Goal: Information Seeking & Learning: Check status

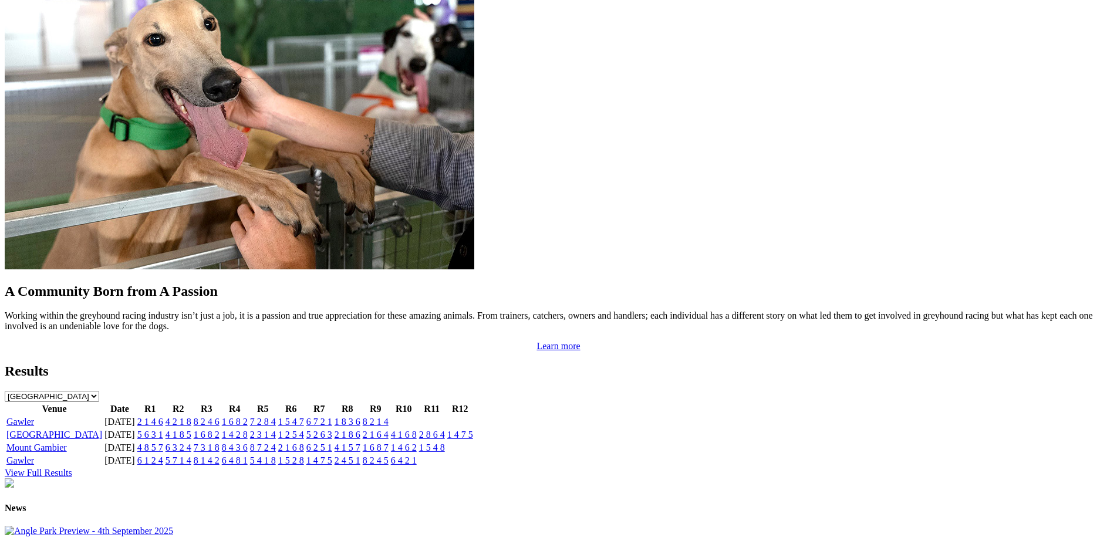
scroll to position [978, 0]
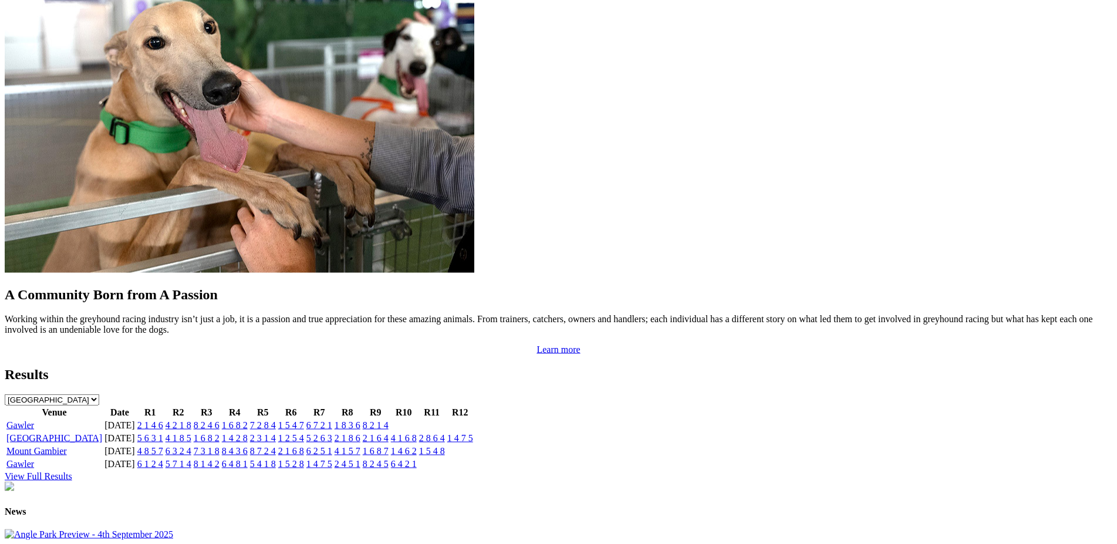
click at [220, 446] on link "7 3 1 8" at bounding box center [207, 451] width 26 height 10
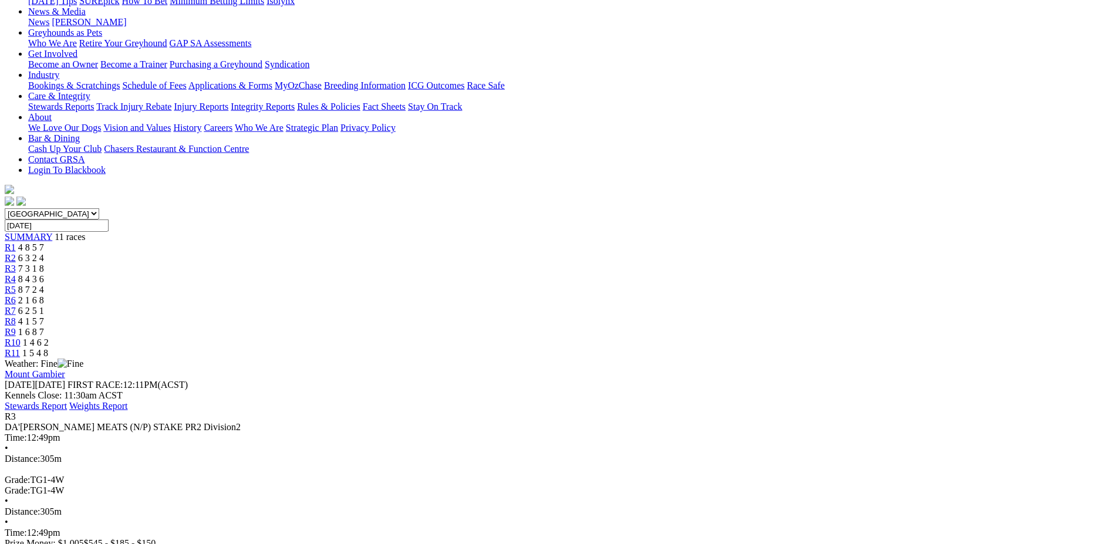
scroll to position [169, 0]
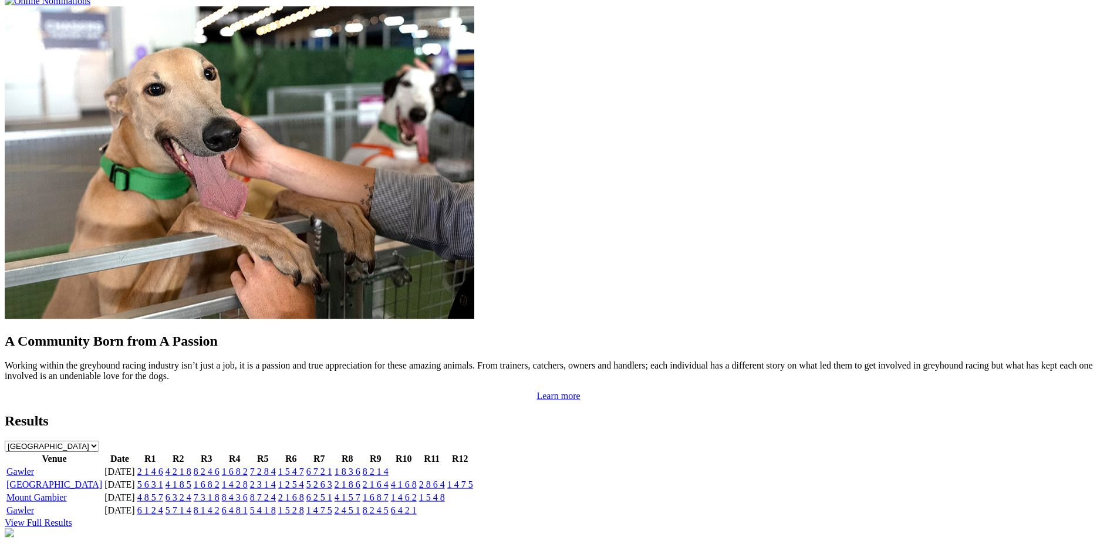
scroll to position [893, 0]
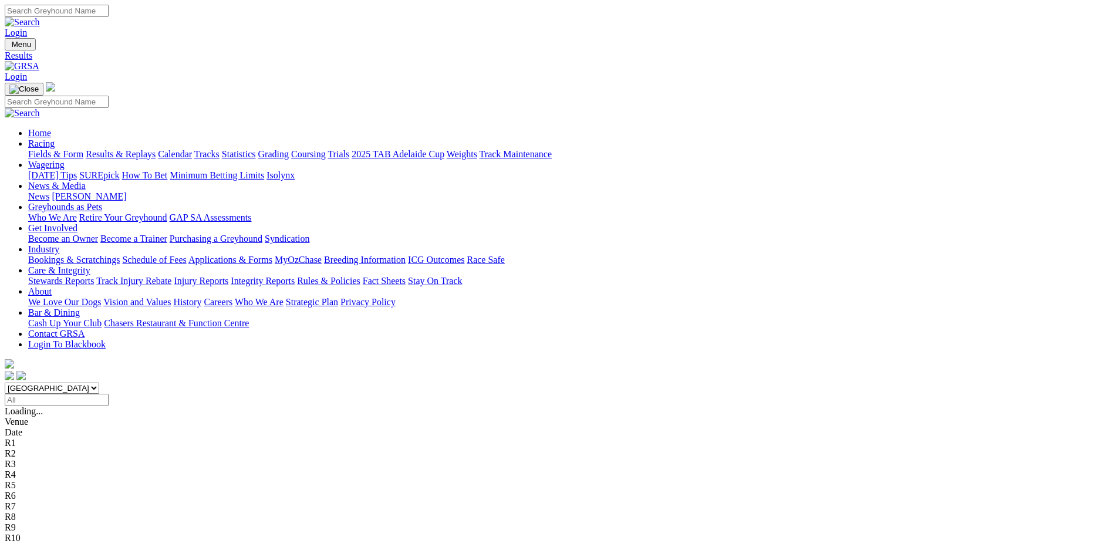
click at [109, 394] on input "Select date" at bounding box center [57, 400] width 104 height 12
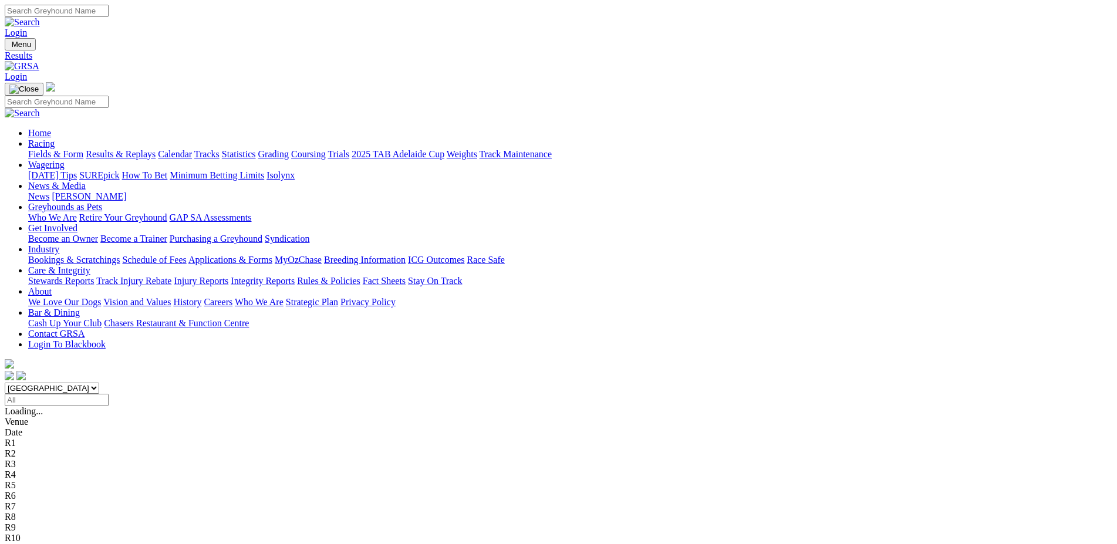
type input "Sunday, 12 Jan 2025"
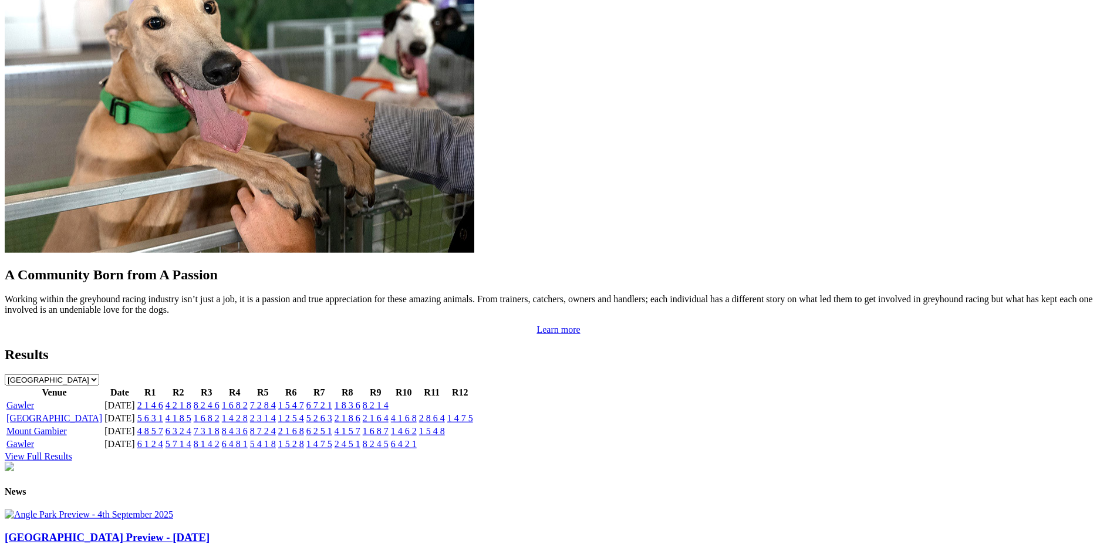
scroll to position [1072, 0]
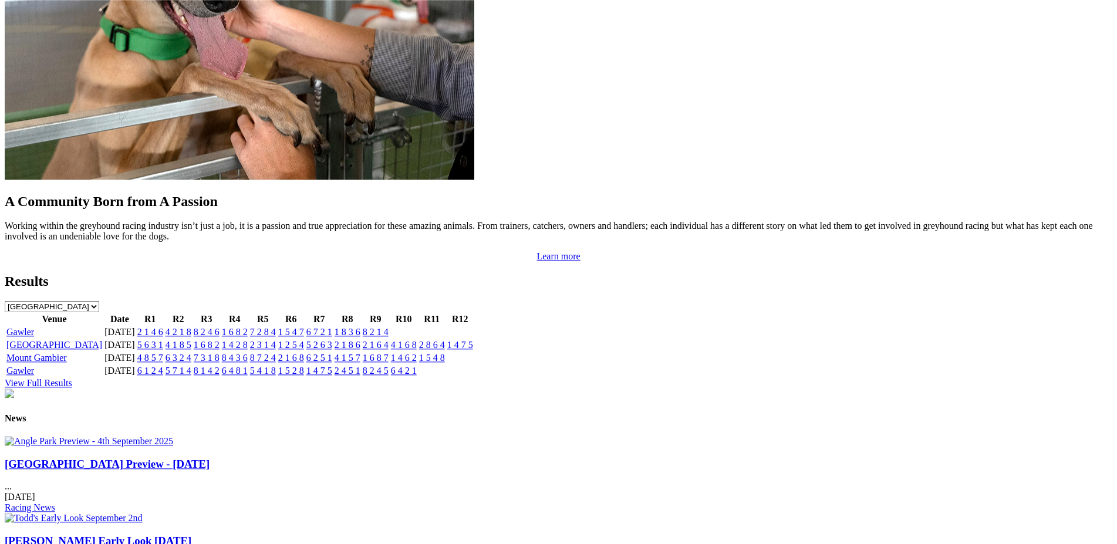
click at [72, 378] on link "View Full Results" at bounding box center [39, 383] width 68 height 10
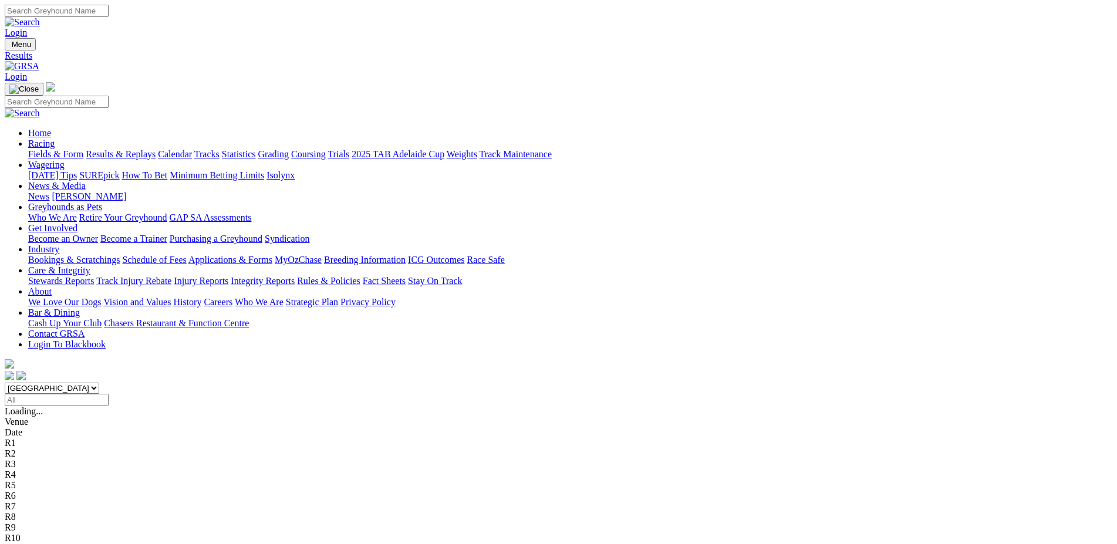
click at [109, 394] on input "Select date" at bounding box center [57, 400] width 104 height 12
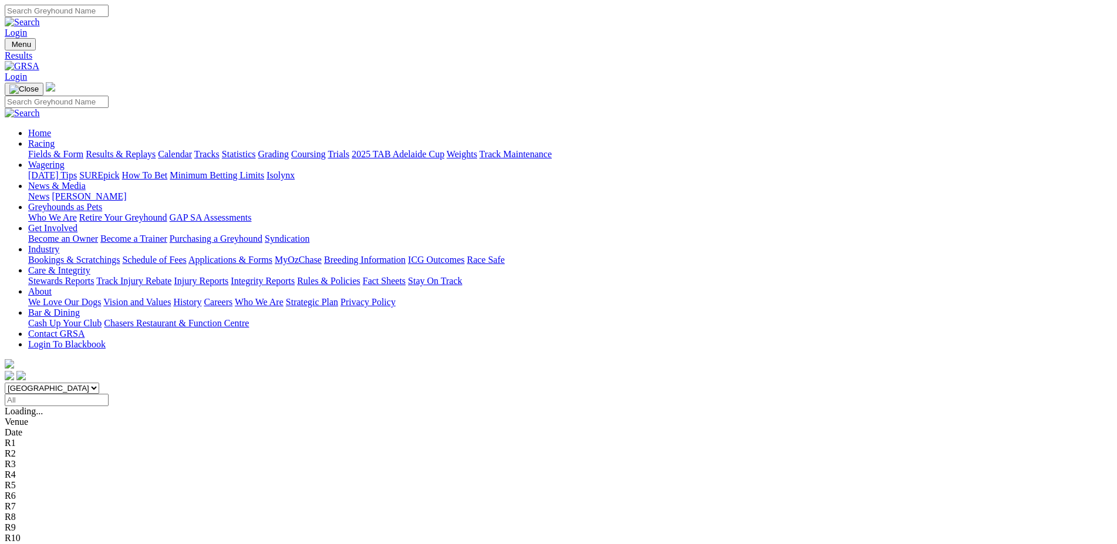
type input "Sunday, 19 Jan 2025"
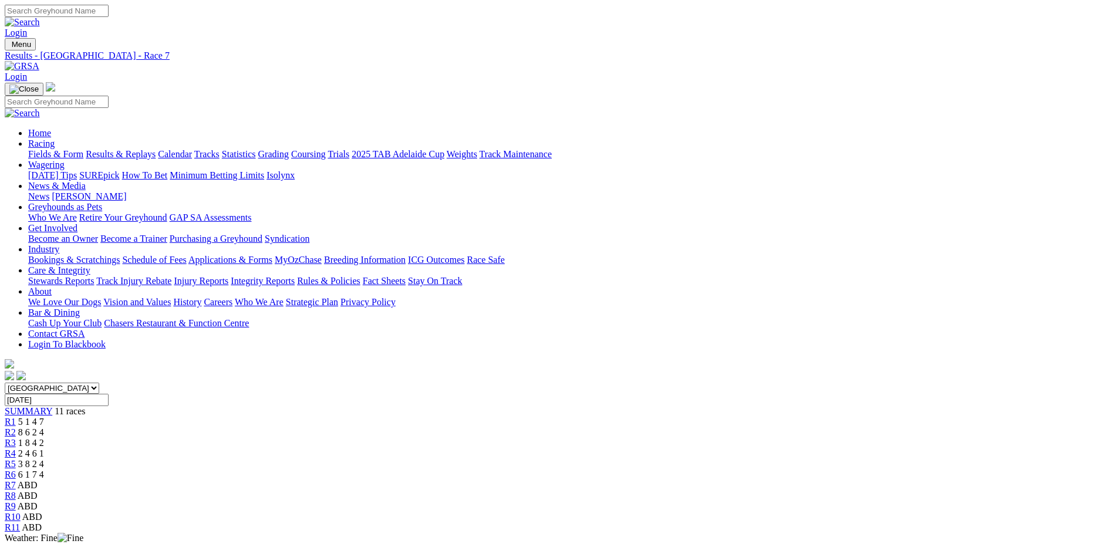
click at [16, 480] on span "R7" at bounding box center [10, 485] width 11 height 10
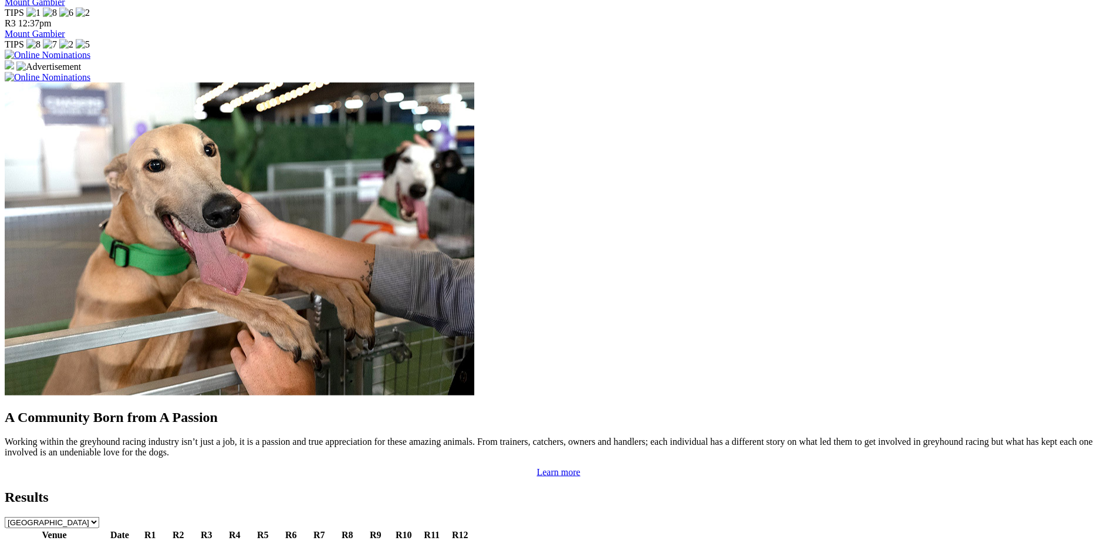
scroll to position [893, 0]
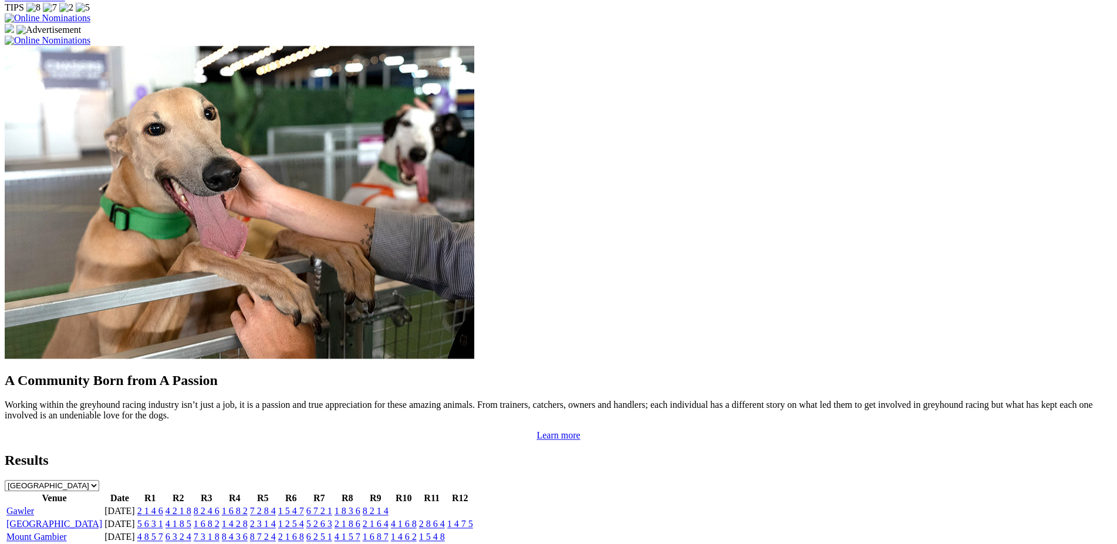
click at [304, 532] on link "2 1 6 8" at bounding box center [291, 537] width 26 height 10
